Goal: Information Seeking & Learning: Learn about a topic

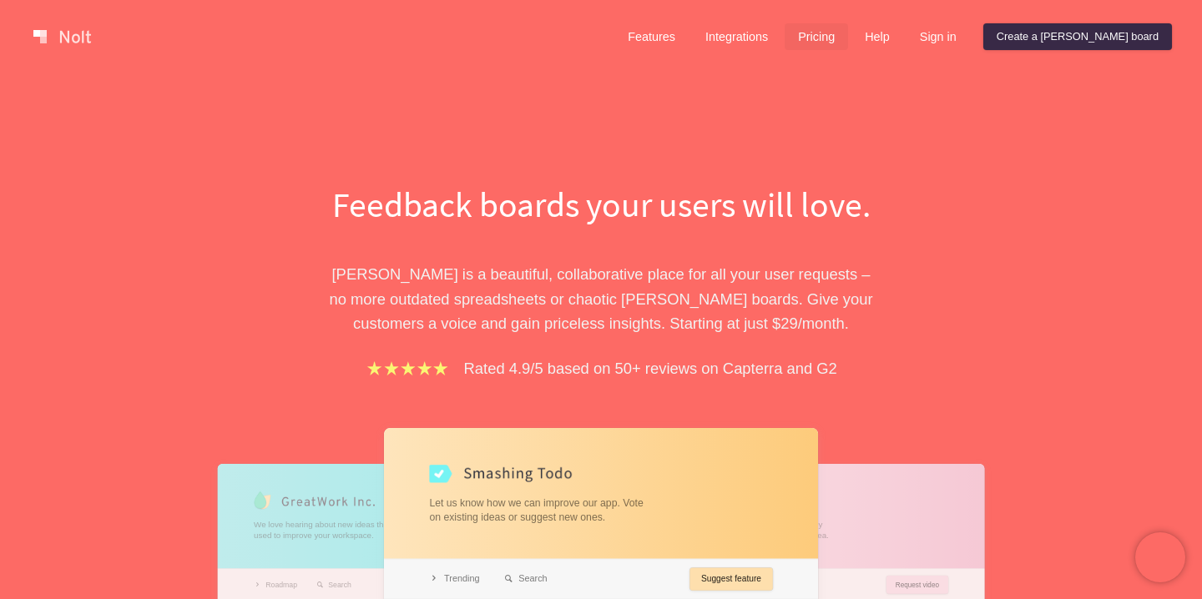
click at [848, 33] on link "Pricing" at bounding box center [816, 36] width 63 height 27
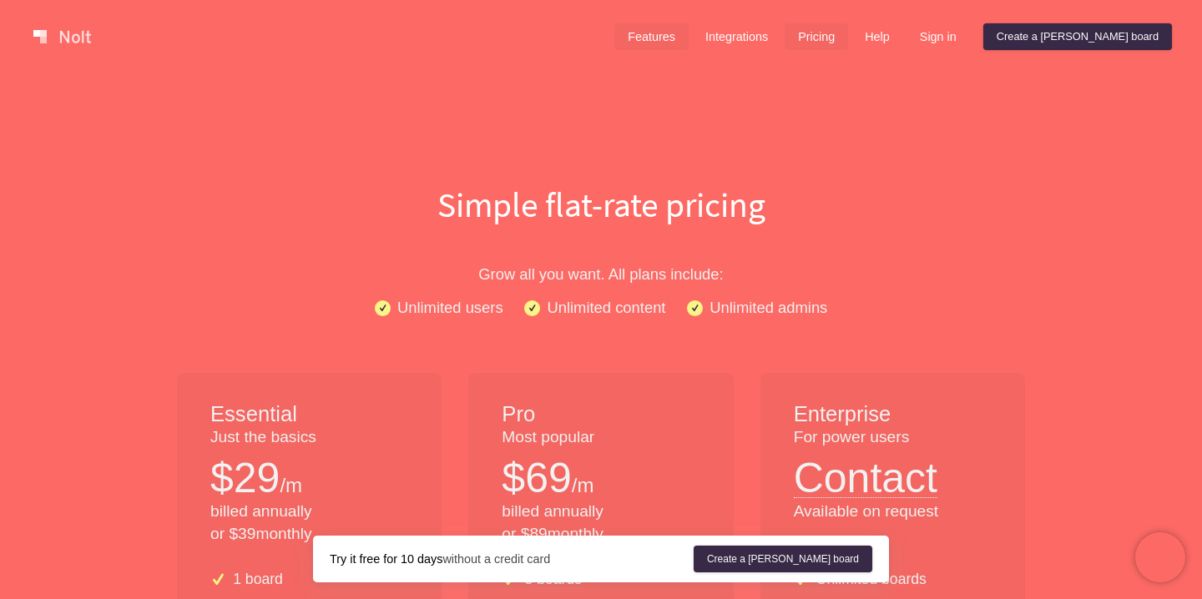
click at [689, 39] on link "Features" at bounding box center [651, 36] width 74 height 27
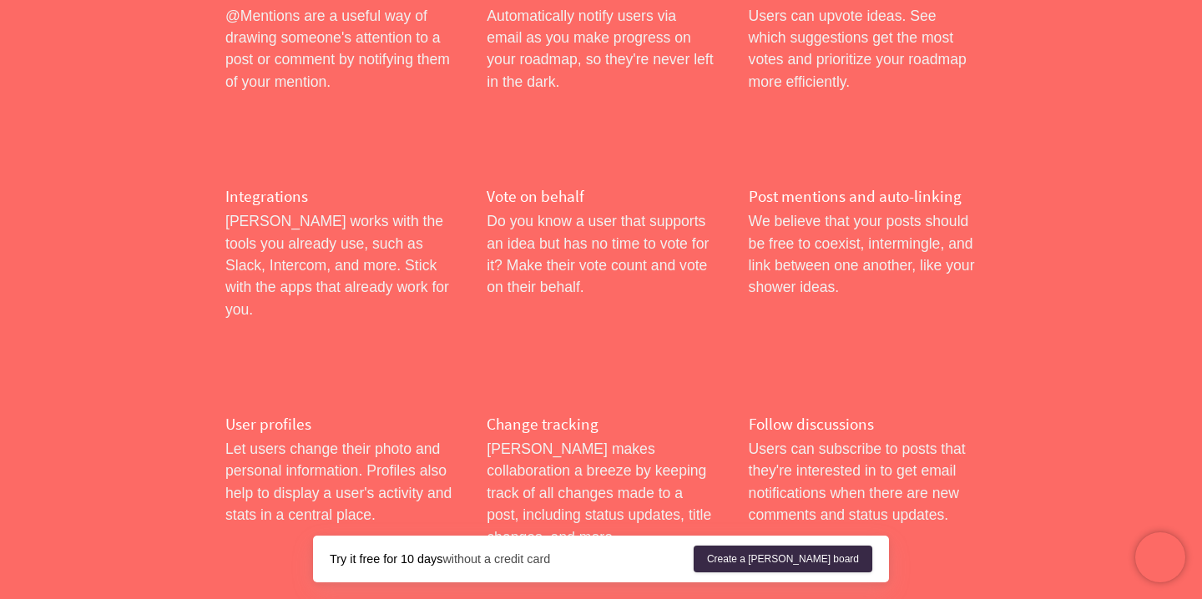
scroll to position [2770, 0]
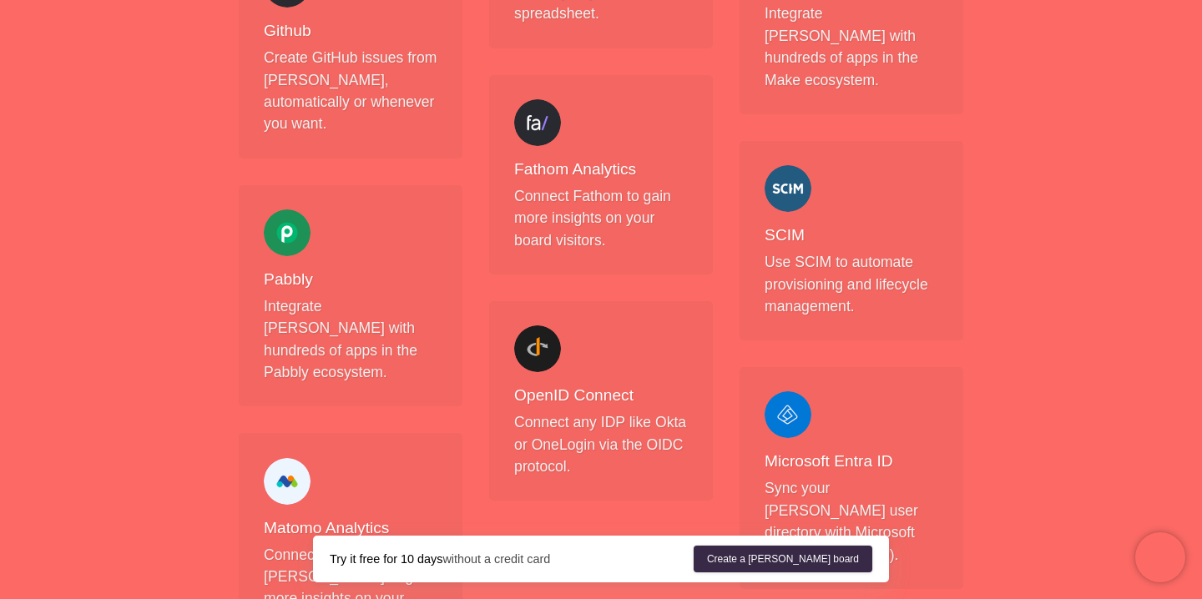
scroll to position [1940, 0]
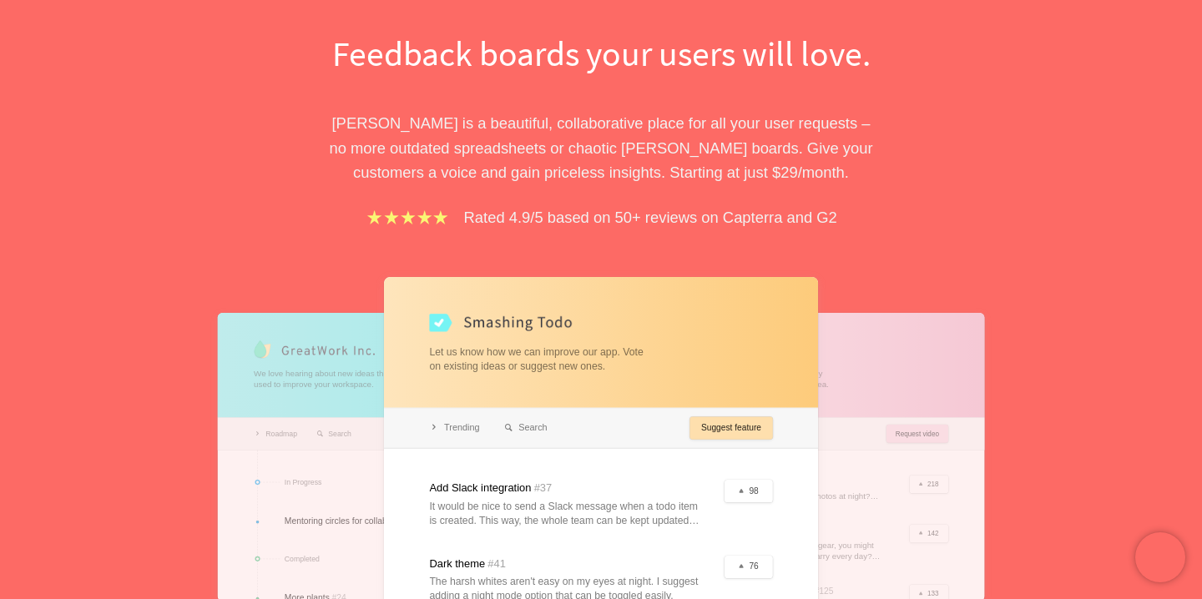
scroll to position [362, 0]
